Goal: Task Accomplishment & Management: Use online tool/utility

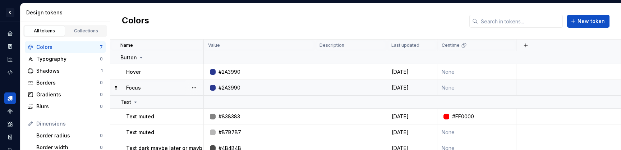
click at [211, 88] on div at bounding box center [213, 88] width 6 height 6
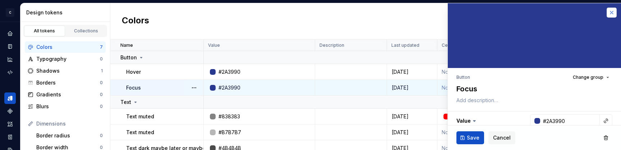
click at [612, 10] on button "button" at bounding box center [611, 13] width 10 height 10
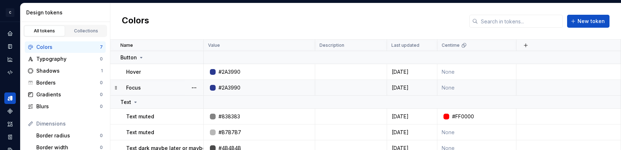
click at [234, 87] on div "#2A3990" at bounding box center [229, 87] width 22 height 7
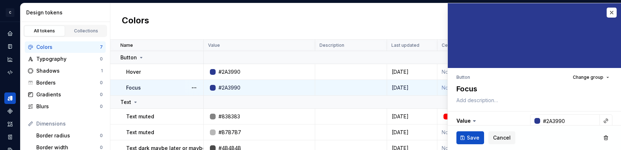
type textarea "*"
click at [287, 19] on div "Colors New token" at bounding box center [365, 21] width 510 height 36
click at [612, 10] on button "button" at bounding box center [611, 13] width 10 height 10
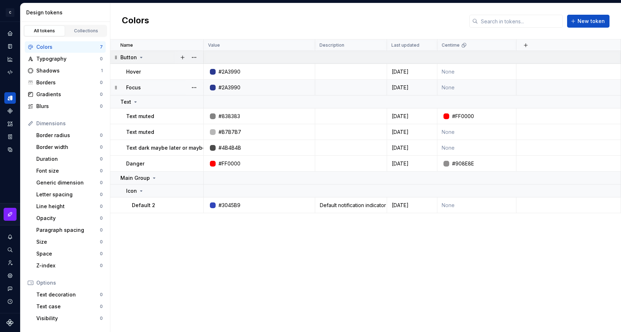
click at [141, 59] on icon at bounding box center [141, 58] width 6 height 6
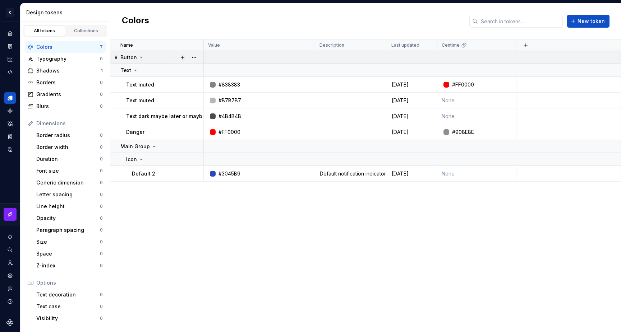
click at [141, 58] on icon at bounding box center [141, 58] width 6 height 6
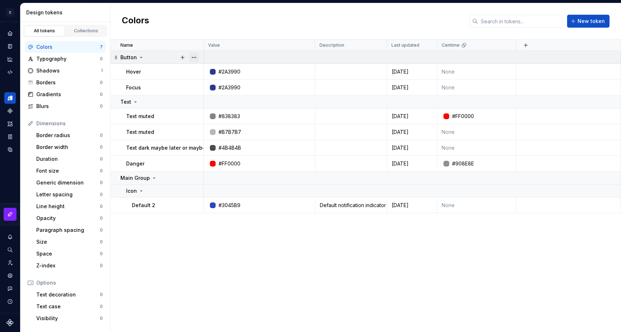
click at [193, 57] on button "button" at bounding box center [194, 57] width 10 height 10
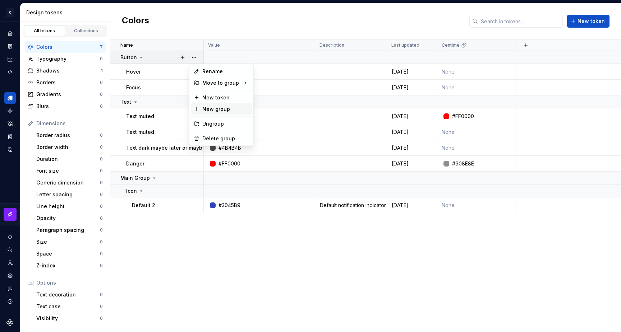
click at [210, 107] on div "New group" at bounding box center [225, 109] width 47 height 7
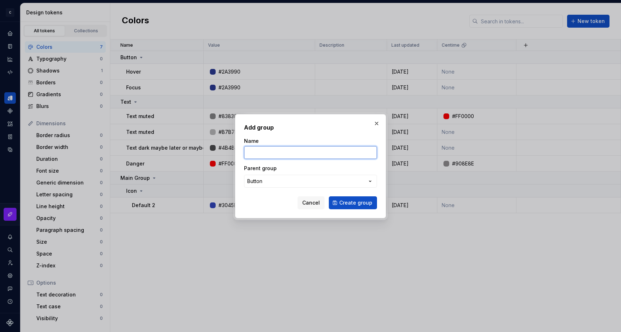
click at [277, 149] on input "Name" at bounding box center [310, 152] width 133 height 13
type input "Icons"
click at [349, 149] on span "Create group" at bounding box center [355, 202] width 33 height 7
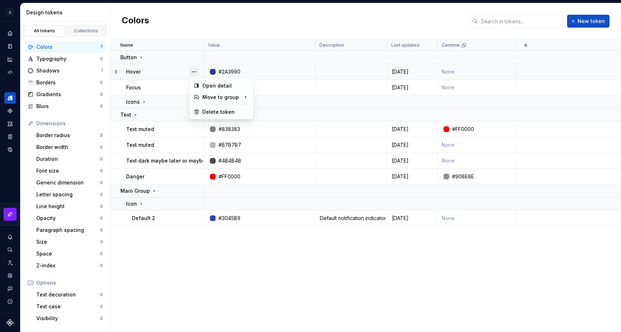
click at [196, 71] on button "button" at bounding box center [194, 72] width 10 height 10
click at [274, 141] on div "Icons" at bounding box center [273, 138] width 17 height 7
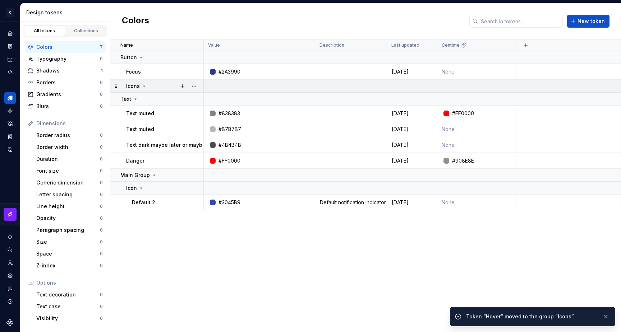
click at [144, 85] on icon at bounding box center [144, 86] width 6 height 6
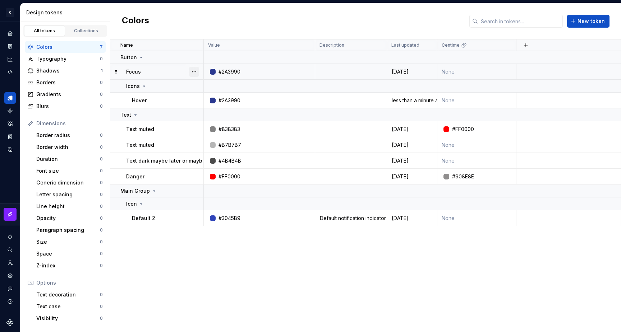
click at [195, 72] on button "button" at bounding box center [194, 72] width 10 height 10
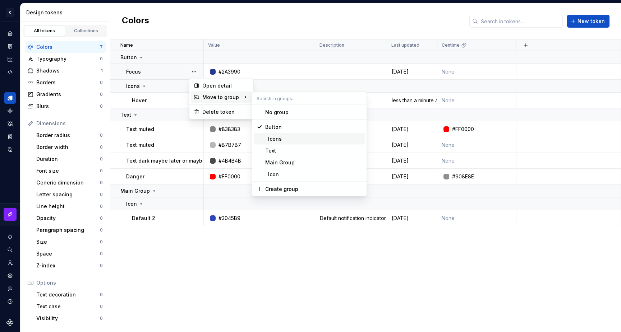
click at [273, 138] on div "Icons" at bounding box center [273, 138] width 17 height 7
